Goal: Transaction & Acquisition: Purchase product/service

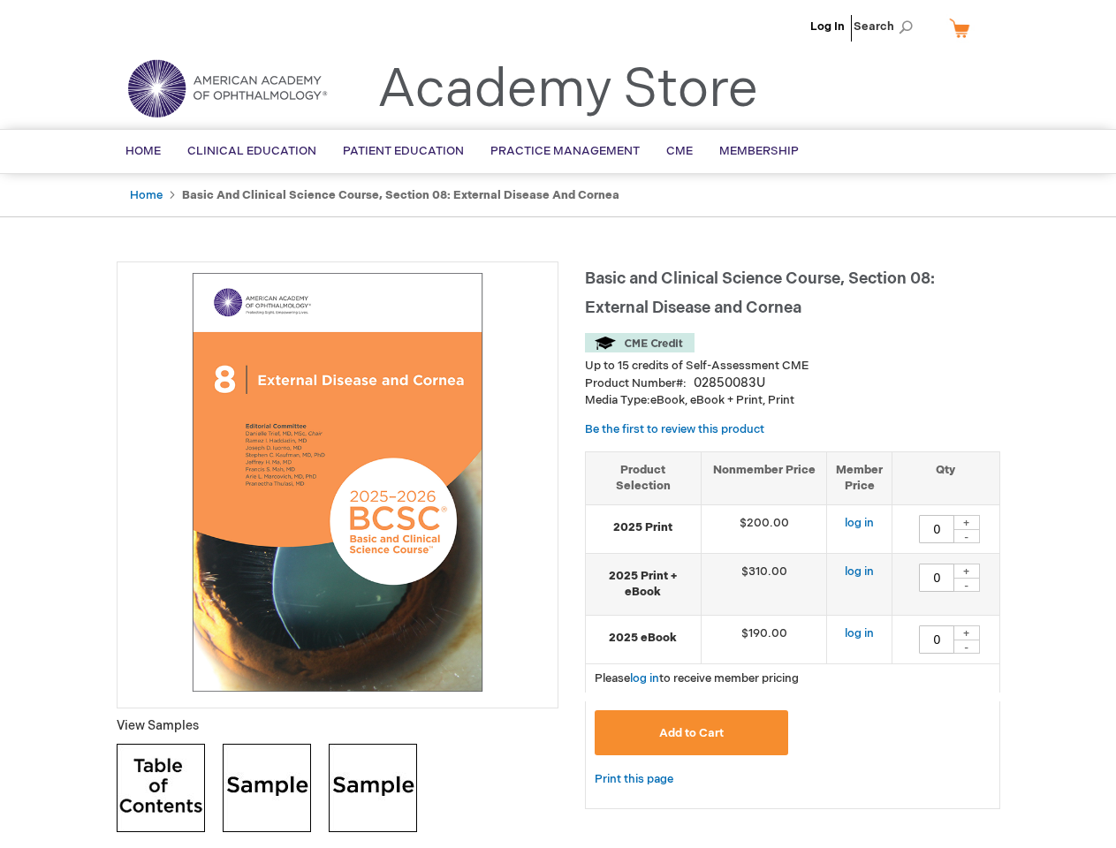
click at [557, 424] on div at bounding box center [338, 484] width 442 height 447
click at [888, 27] on span "Search" at bounding box center [886, 26] width 67 height 35
click at [792, 630] on td "$190.00" at bounding box center [764, 639] width 126 height 49
click at [966, 522] on div "+" at bounding box center [966, 522] width 27 height 15
click at [966, 536] on div "-" at bounding box center [966, 536] width 27 height 14
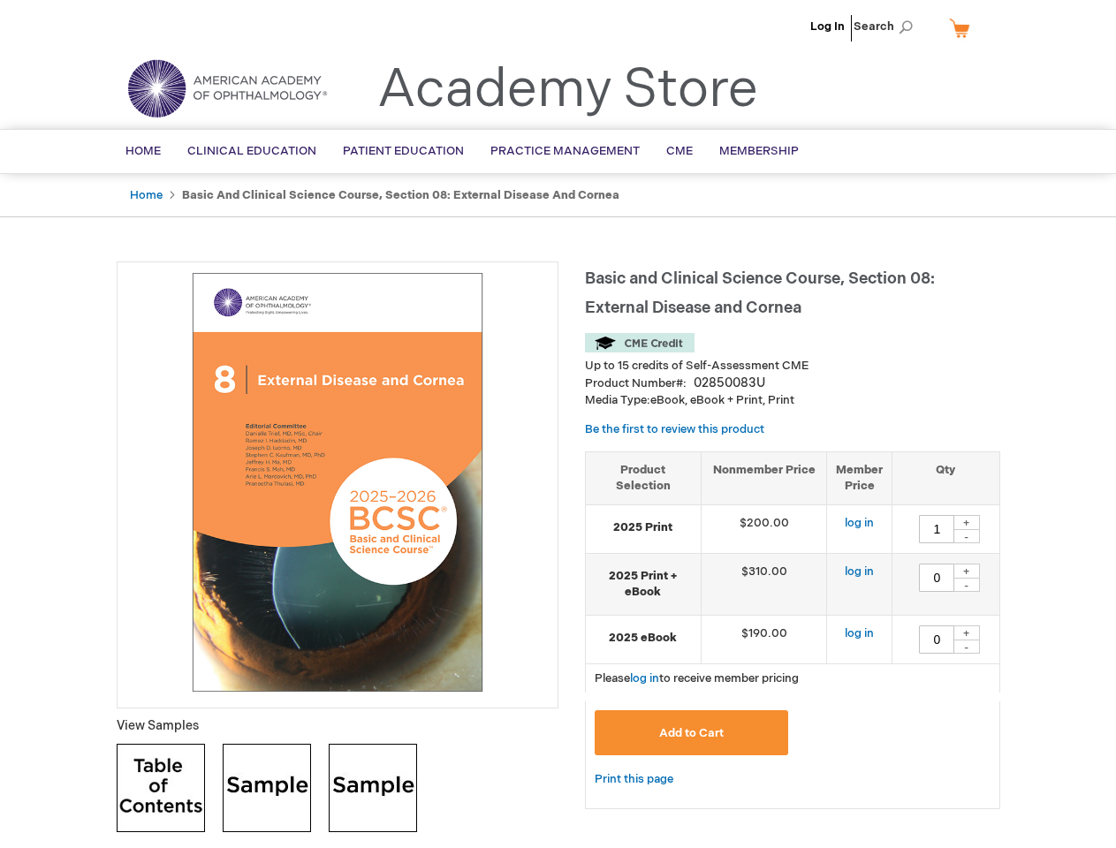
type input "0"
click at [966, 571] on div "+" at bounding box center [966, 571] width 27 height 15
click at [966, 585] on div "-" at bounding box center [966, 585] width 27 height 14
type input "0"
click at [966, 633] on div "+" at bounding box center [966, 632] width 27 height 15
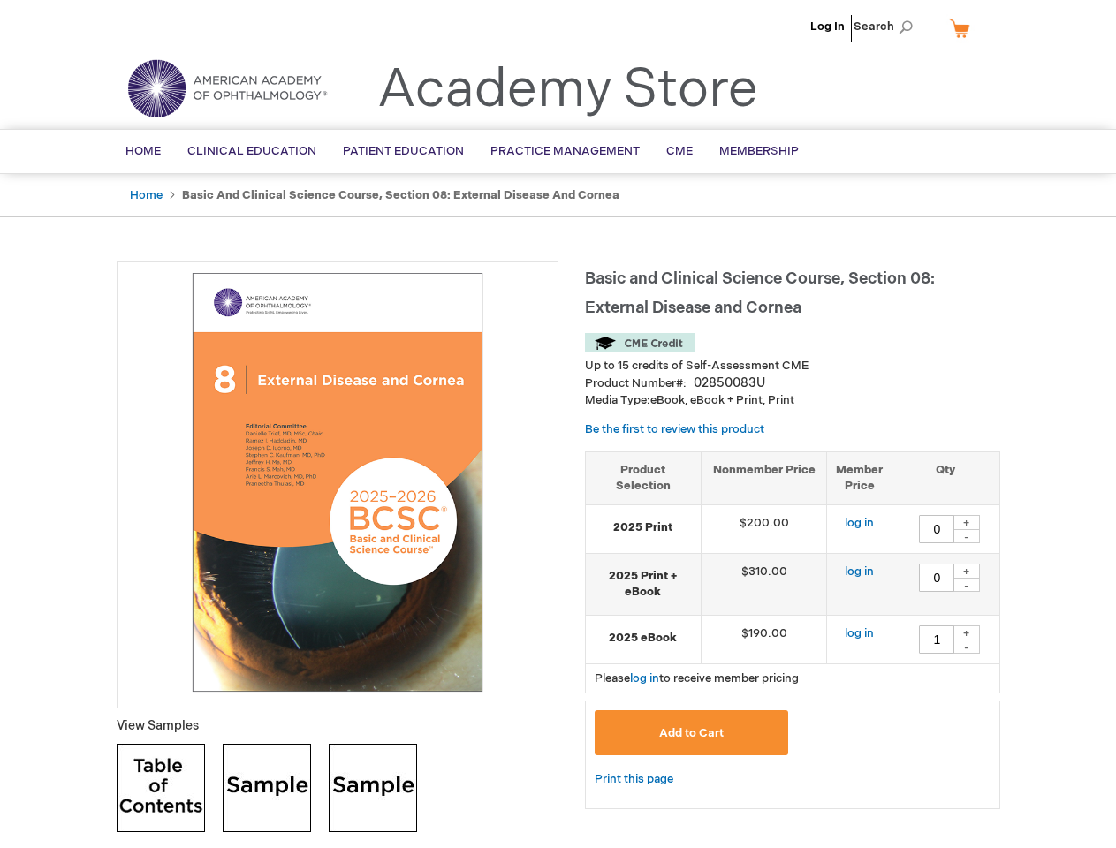
click at [966, 647] on div "-" at bounding box center [966, 647] width 27 height 14
type input "0"
